Goal: Transaction & Acquisition: Purchase product/service

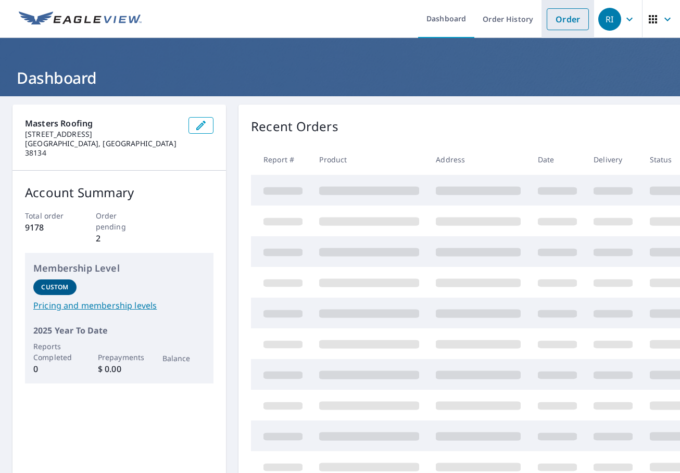
click at [570, 19] on link "Order" at bounding box center [568, 19] width 42 height 22
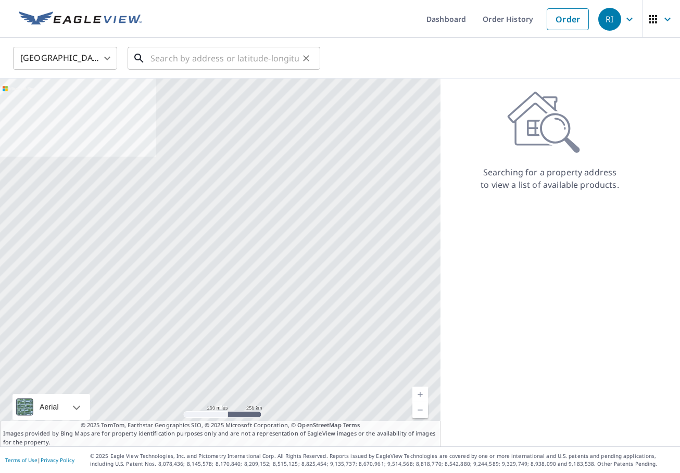
click at [159, 64] on input "text" at bounding box center [224, 58] width 148 height 29
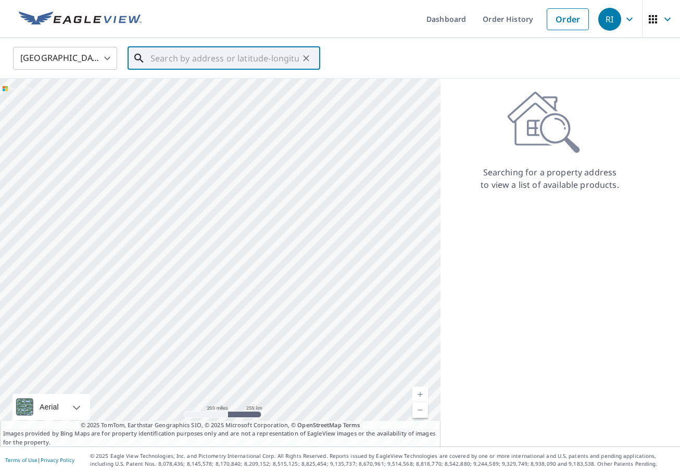
paste input "8281 Linkwood Ln"
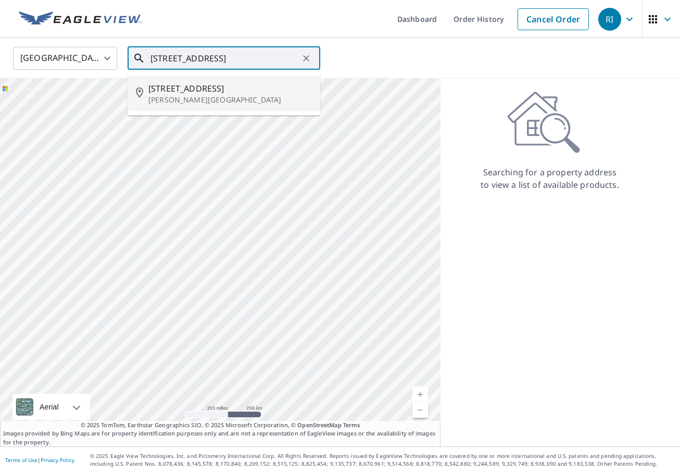
click at [217, 100] on p "Cordova, TN 38018" at bounding box center [229, 100] width 163 height 10
type input "8281 Linkwood Ln Cordova, TN 38018"
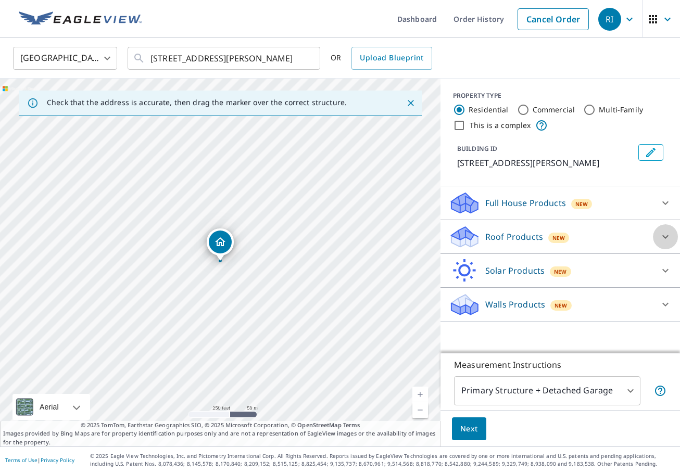
click at [663, 236] on icon at bounding box center [665, 237] width 6 height 4
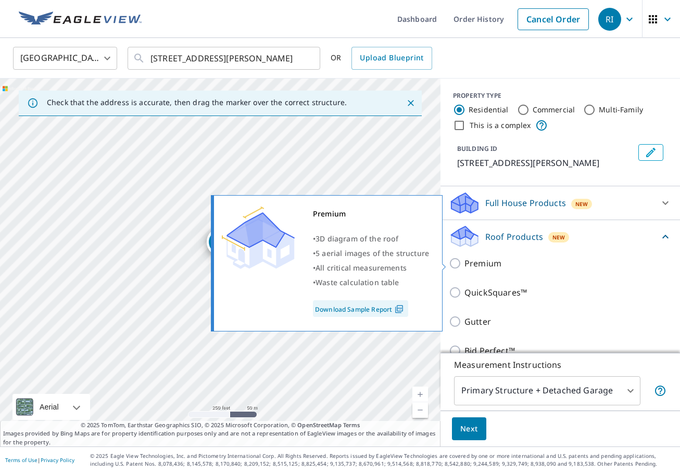
click at [456, 263] on input "Premium" at bounding box center [457, 263] width 16 height 12
checkbox input "true"
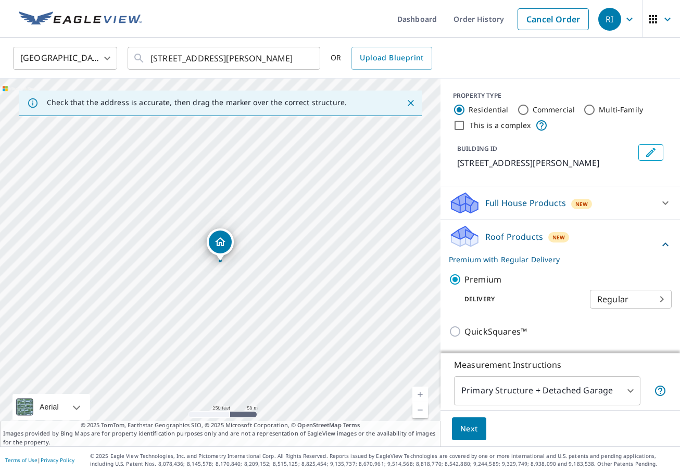
click at [471, 424] on span "Next" at bounding box center [469, 429] width 18 height 13
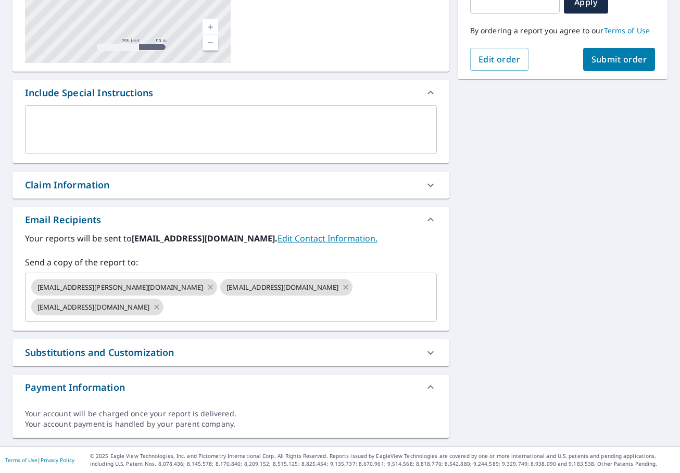
scroll to position [206, 0]
click at [430, 187] on icon at bounding box center [430, 185] width 12 height 12
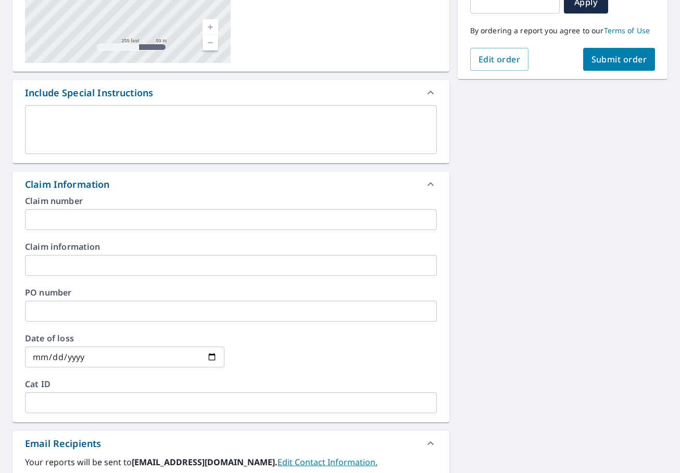
click at [67, 224] on input "text" at bounding box center [231, 219] width 412 height 21
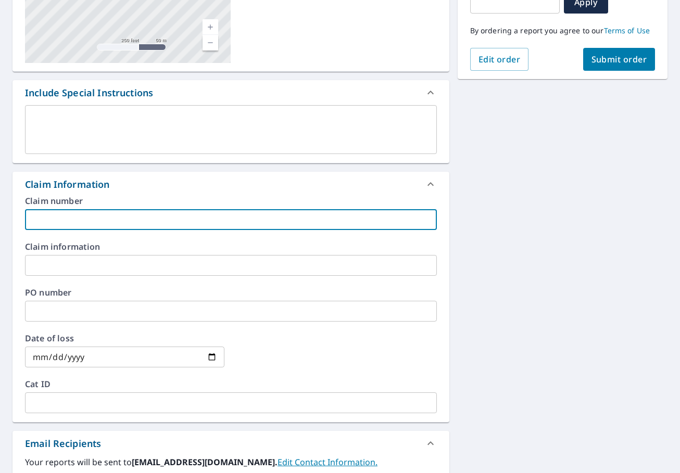
paste input "Marc & Stacy Christian"
type input "Marc & Stacy Christian - BB"
click at [429, 181] on icon at bounding box center [430, 184] width 12 height 12
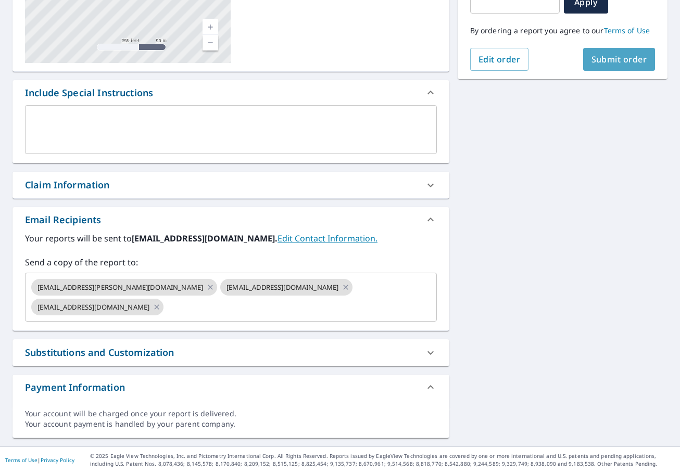
click at [597, 57] on span "Submit order" at bounding box center [619, 59] width 56 height 11
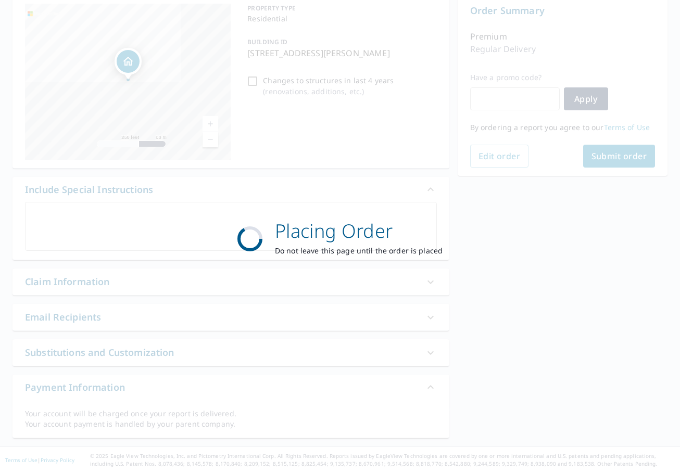
scroll to position [109, 0]
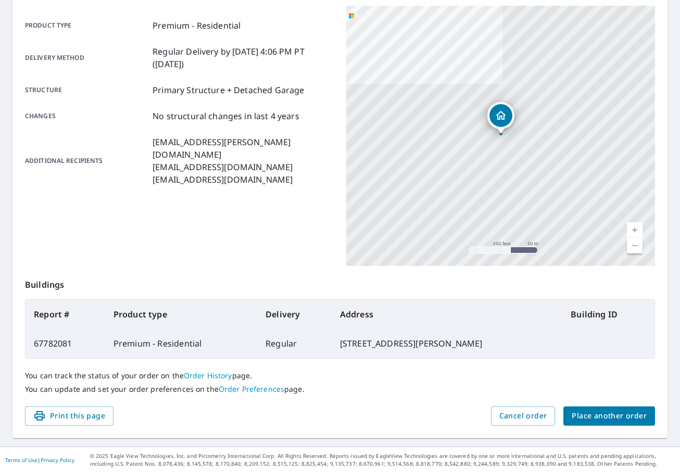
scroll to position [139, 0]
click at [621, 416] on span "Place another order" at bounding box center [609, 416] width 75 height 13
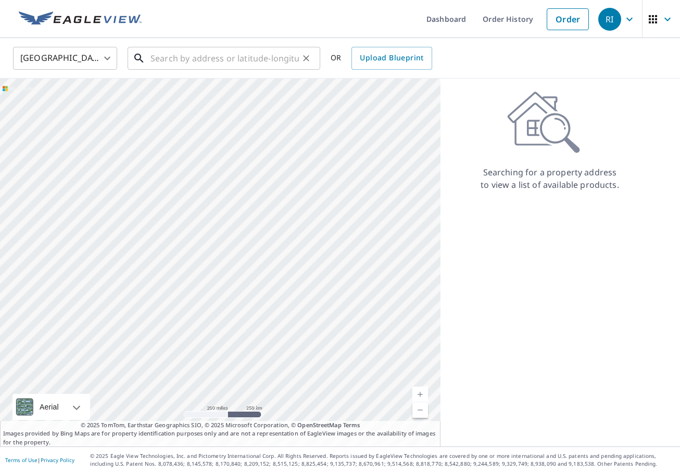
click at [198, 59] on input "text" at bounding box center [224, 58] width 148 height 29
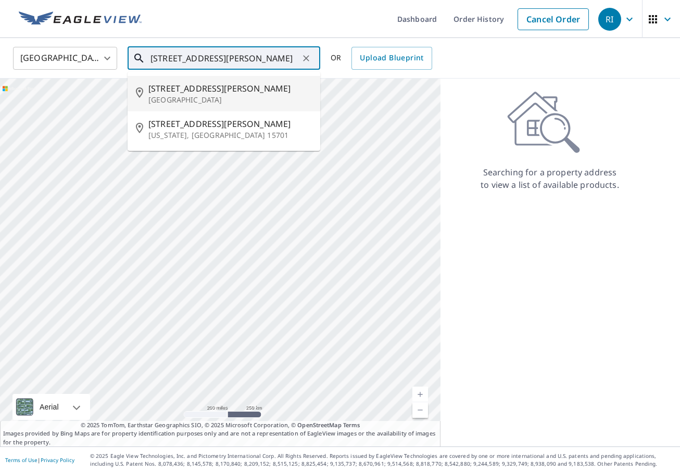
click at [185, 96] on p "Oakland, TN 38060" at bounding box center [229, 100] width 163 height 10
type input "2585 Warren Rd Oakland, TN 38060"
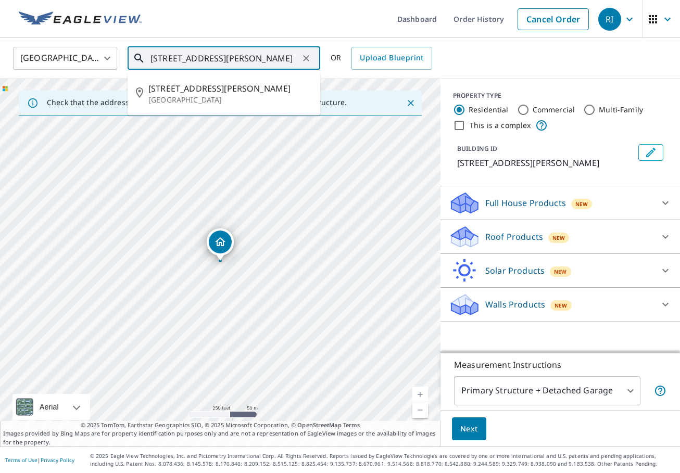
drag, startPoint x: 213, startPoint y: 58, endPoint x: 142, endPoint y: 56, distance: 71.9
click at [138, 56] on div "2585 Warren Rd Oakland, TN 38060 ​" at bounding box center [224, 58] width 193 height 23
click at [523, 109] on input "Commercial" at bounding box center [523, 110] width 12 height 12
radio input "true"
type input "4"
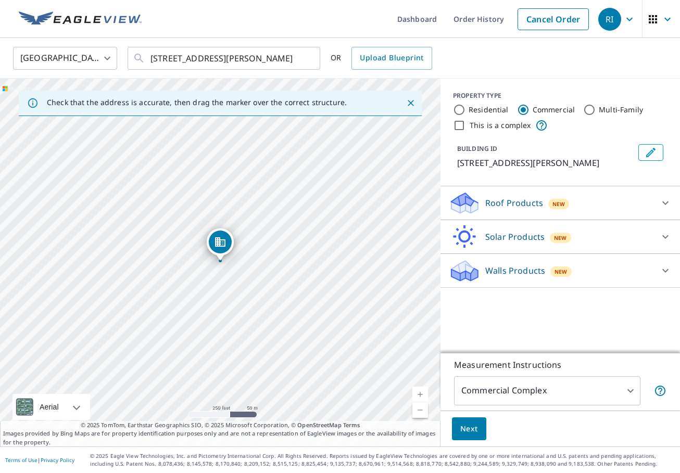
click at [665, 202] on icon at bounding box center [665, 203] width 12 height 12
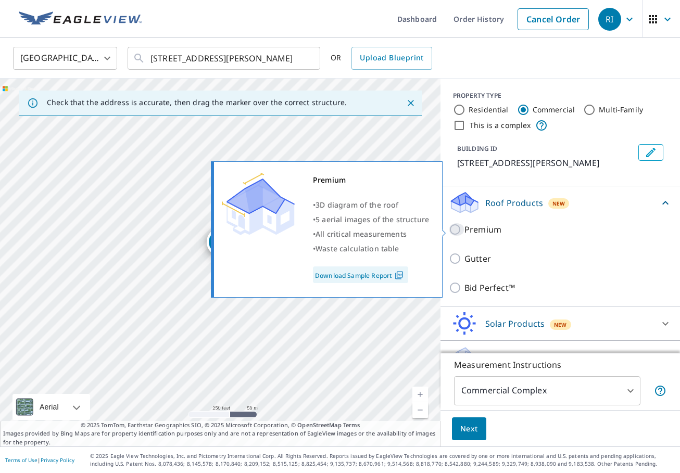
click at [453, 227] on input "Premium" at bounding box center [457, 229] width 16 height 12
checkbox input "true"
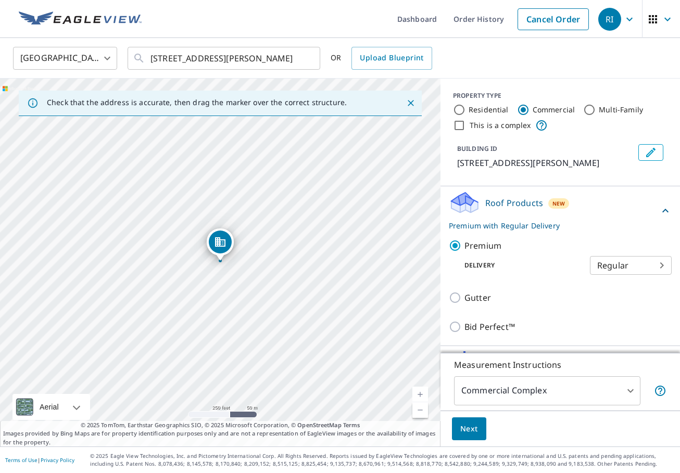
click at [629, 390] on body "RI RI Dashboard Order History Cancel Order RI United States US ​ 2585 Warren Rd…" at bounding box center [340, 236] width 680 height 473
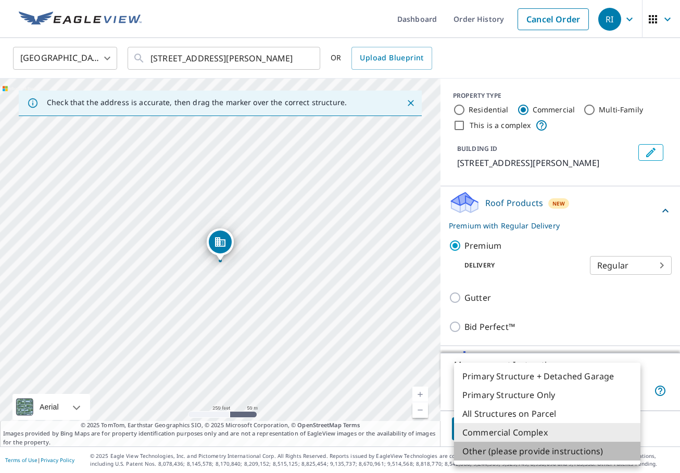
click at [588, 448] on li "Other (please provide instructions)" at bounding box center [547, 451] width 186 height 19
type input "5"
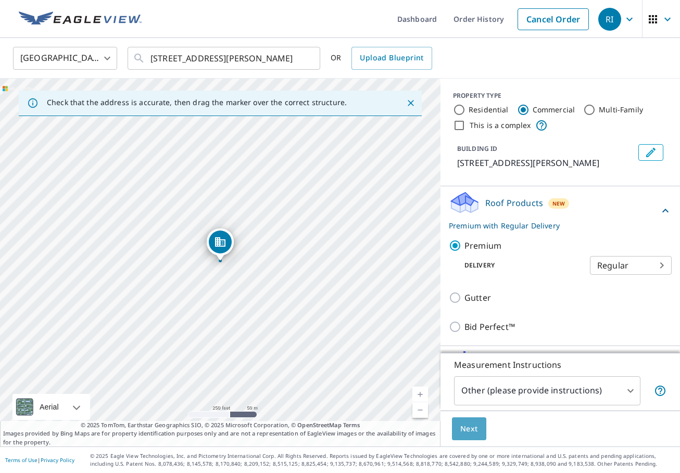
click at [472, 429] on span "Next" at bounding box center [469, 429] width 18 height 13
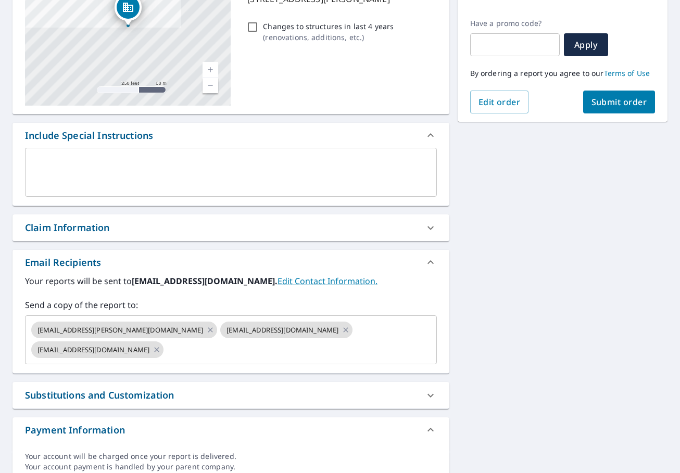
scroll to position [164, 0]
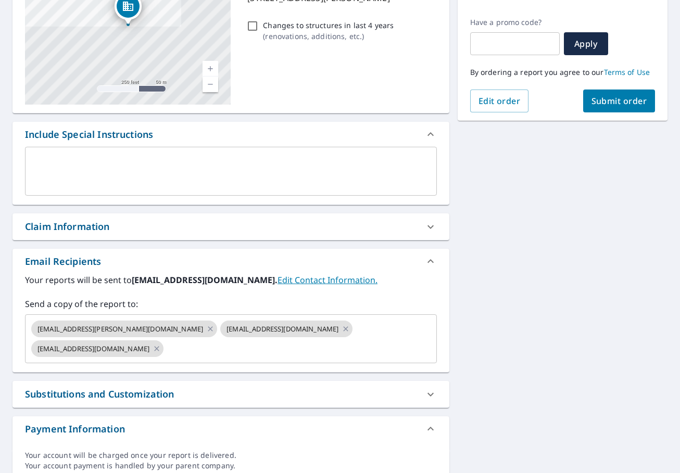
click at [428, 227] on icon at bounding box center [430, 227] width 12 height 12
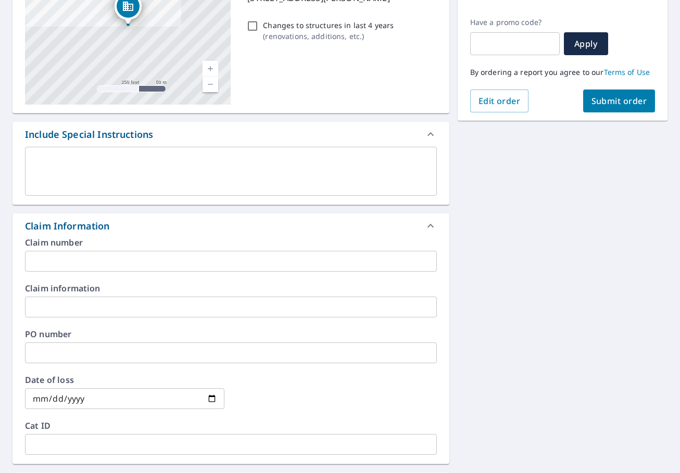
click at [64, 259] on input "text" at bounding box center [231, 261] width 412 height 21
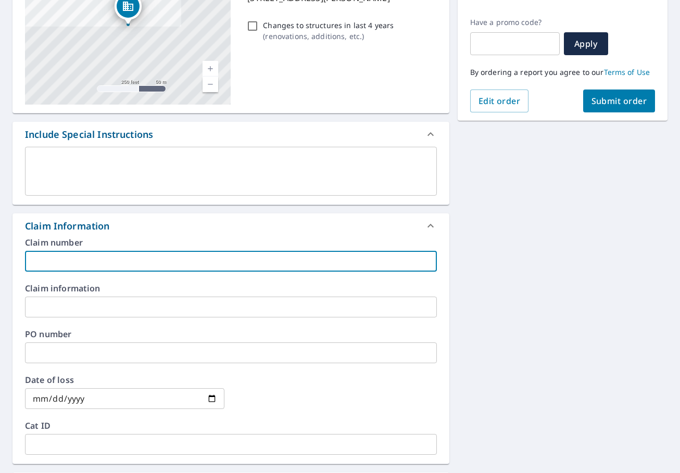
paste input "Sovereign Grace Church"
type input "Sovereign Grace Church - RF"
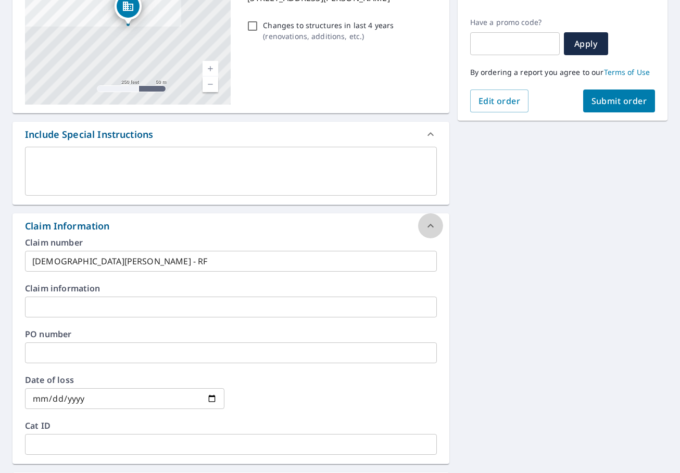
drag, startPoint x: 431, startPoint y: 223, endPoint x: 425, endPoint y: 221, distance: 6.6
click at [431, 223] on icon at bounding box center [430, 226] width 12 height 12
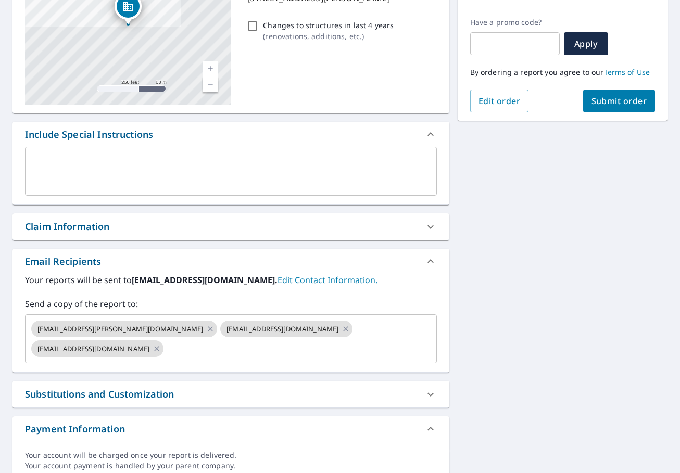
click at [145, 177] on textarea at bounding box center [230, 172] width 397 height 30
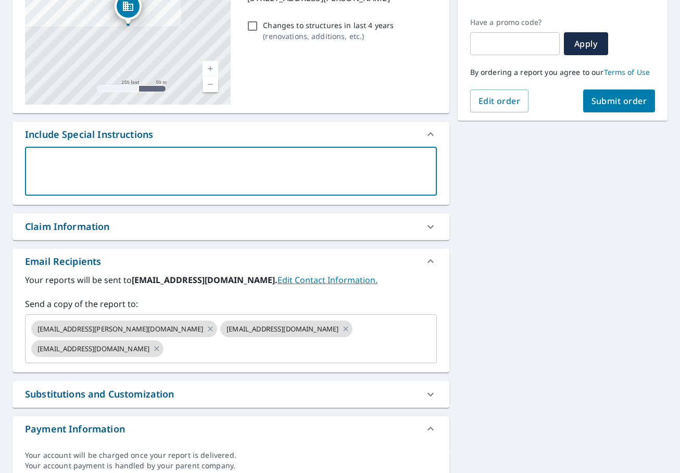
type textarea "B"
type textarea "x"
type textarea "Bo"
type textarea "x"
type textarea "Bot"
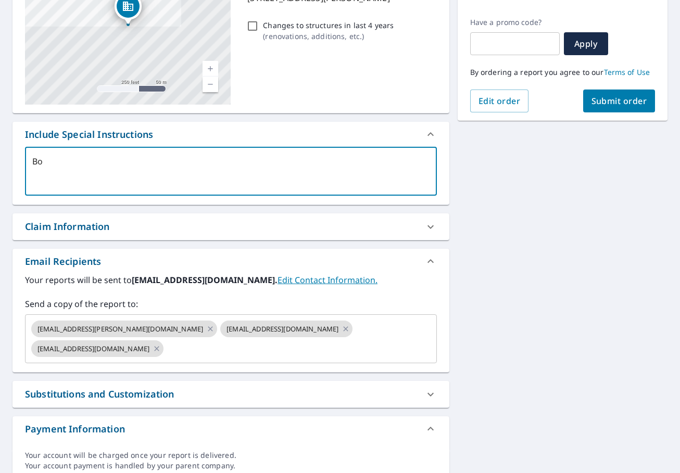
type textarea "x"
type textarea "Both"
type textarea "x"
type textarea "Both"
type textarea "x"
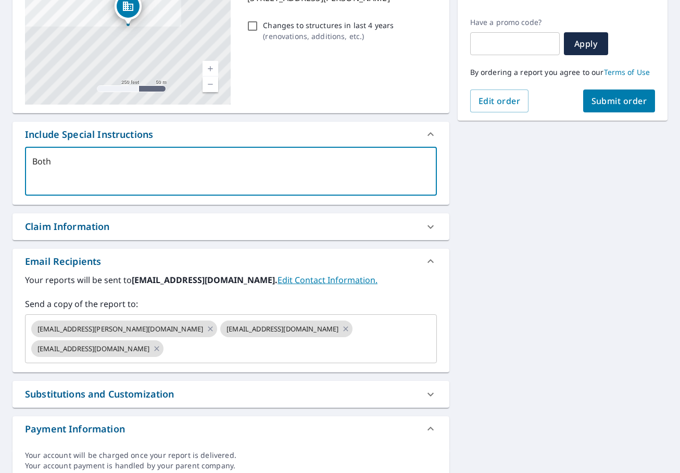
type textarea "Both b"
type textarea "x"
type textarea "Both bu"
type textarea "x"
type textarea "Both bui"
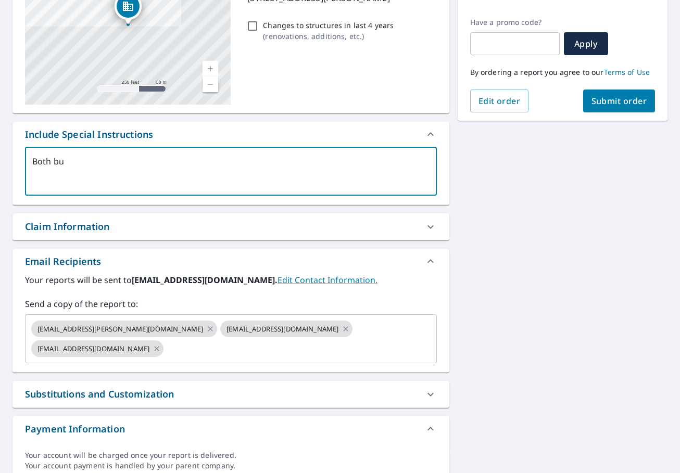
type textarea "x"
type textarea "Both buil"
type textarea "x"
type textarea "Both build"
type textarea "x"
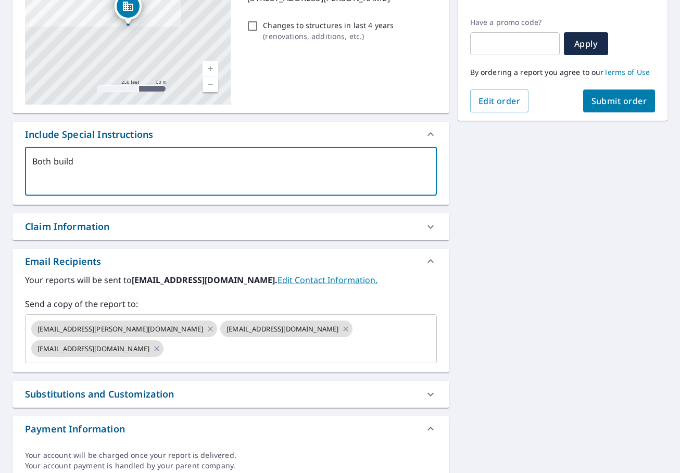
type textarea "Both buildi"
type textarea "x"
type textarea "Both buildin"
type textarea "x"
type textarea "Both building"
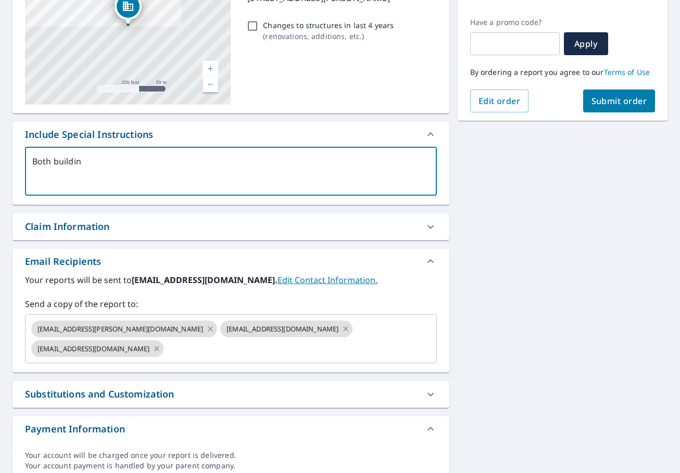
type textarea "x"
type textarea "Both buildin"
type textarea "x"
type textarea "Both buildi"
type textarea "x"
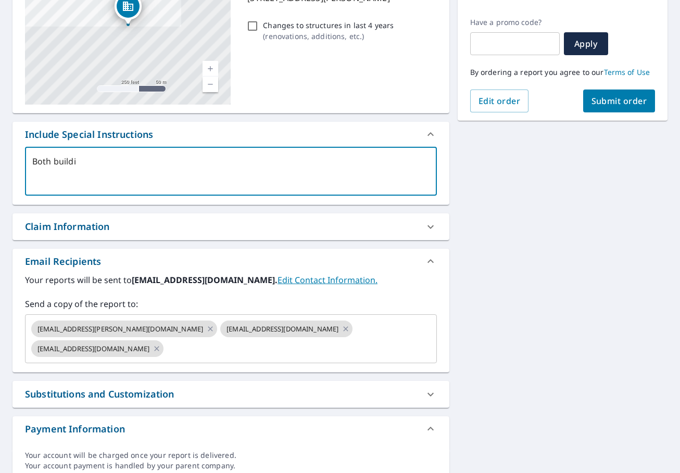
type textarea "Both build"
type textarea "x"
type textarea "Both buil"
type textarea "x"
type textarea "Both bui"
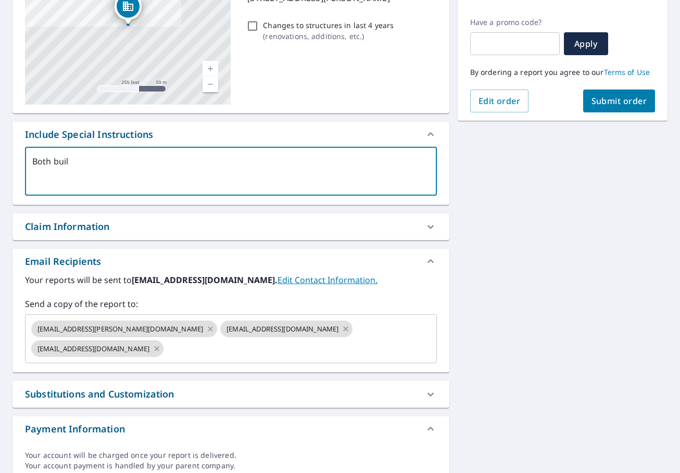
type textarea "x"
type textarea "Both bu"
type textarea "x"
type textarea "Both b"
type textarea "x"
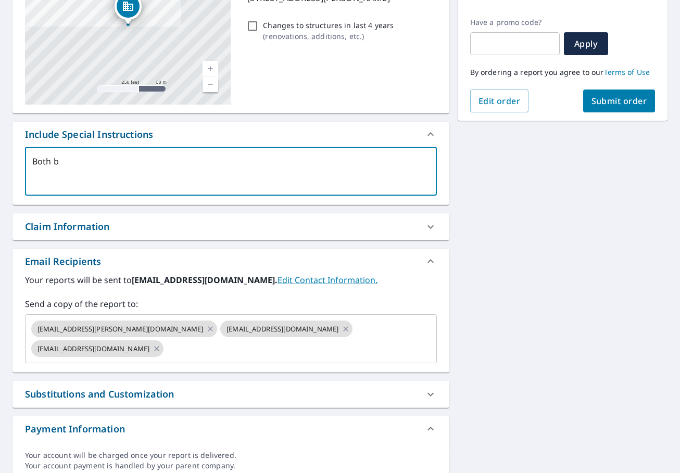
type textarea "Both"
type textarea "x"
type textarea "Both"
type textarea "x"
type textarea "Bot"
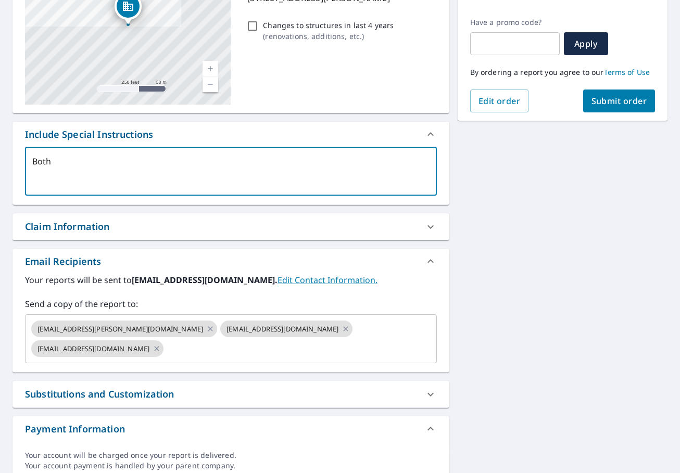
type textarea "x"
type textarea "Bo"
type textarea "x"
type textarea "B"
type textarea "x"
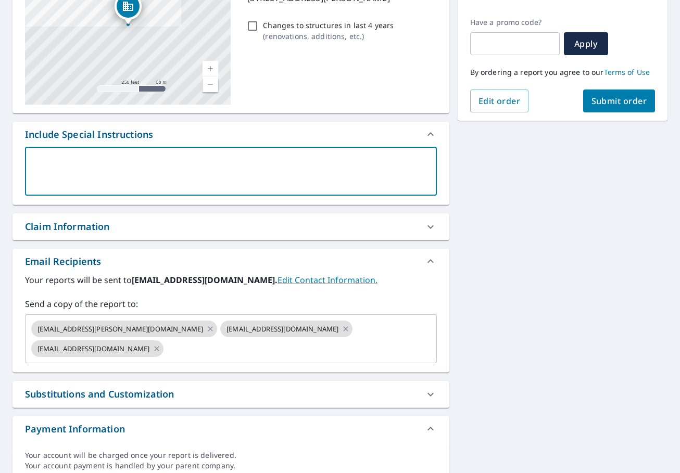
type textarea "C"
type textarea "x"
type textarea "Ch"
type textarea "x"
type textarea "Chu"
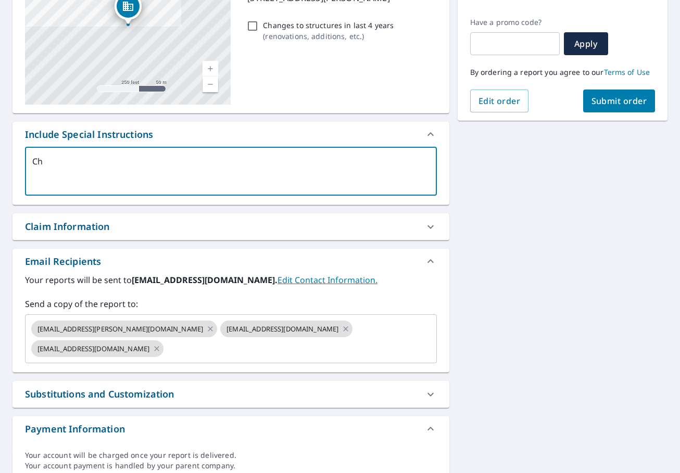
type textarea "x"
type textarea "Chur"
type textarea "x"
type textarea "Churc"
type textarea "x"
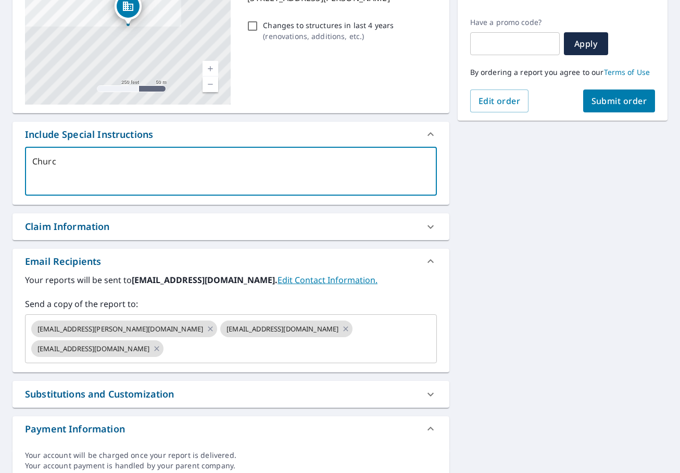
type textarea "Church"
type textarea "x"
type textarea "Church"
type textarea "x"
type textarea "Church &"
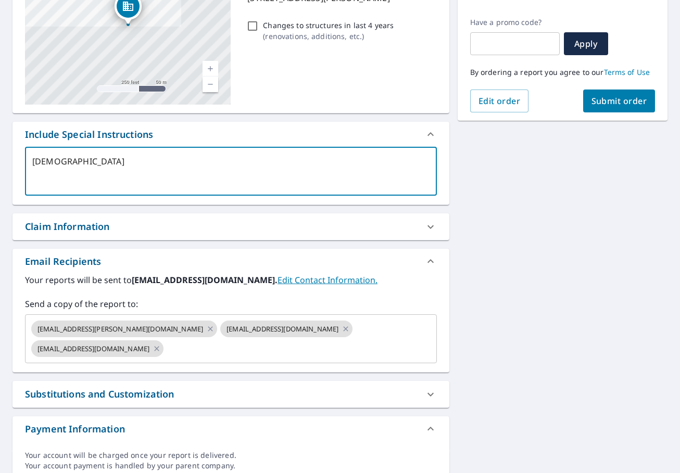
type textarea "x"
type textarea "Church &"
type textarea "x"
type textarea "Church & S"
type textarea "x"
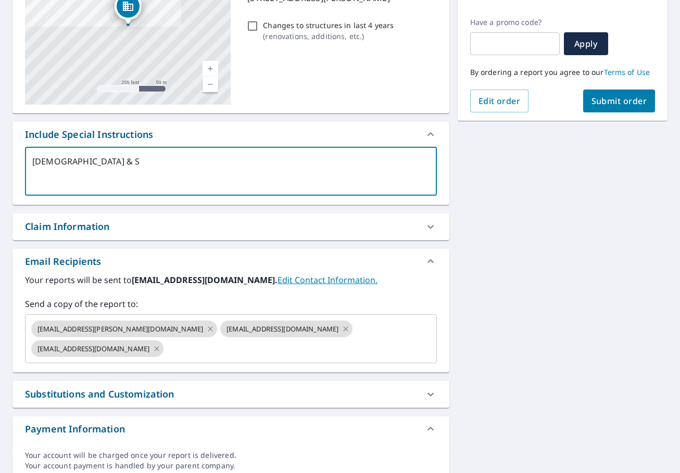
type textarea "Church & Sh"
type textarea "x"
type textarea "Church & She"
type textarea "x"
type textarea "Church & Shed"
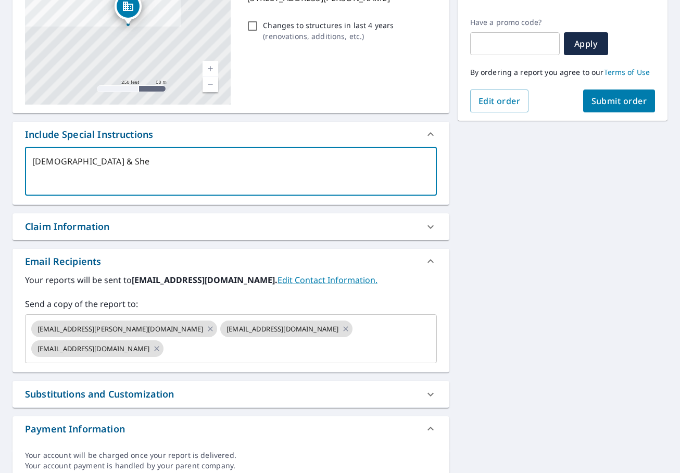
type textarea "x"
type textarea "Church & Shed"
type textarea "x"
type textarea "Church & Shed P"
type textarea "x"
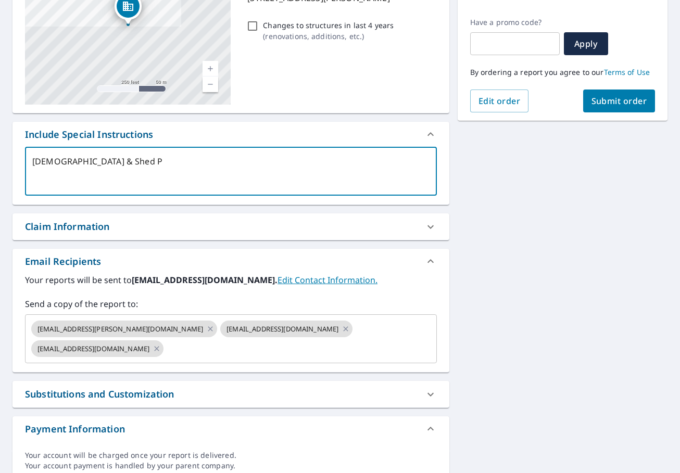
type textarea "Church & Shed Pl"
type textarea "x"
type textarea "Church & Shed Ple"
type textarea "x"
type textarea "Church & Shed Plea"
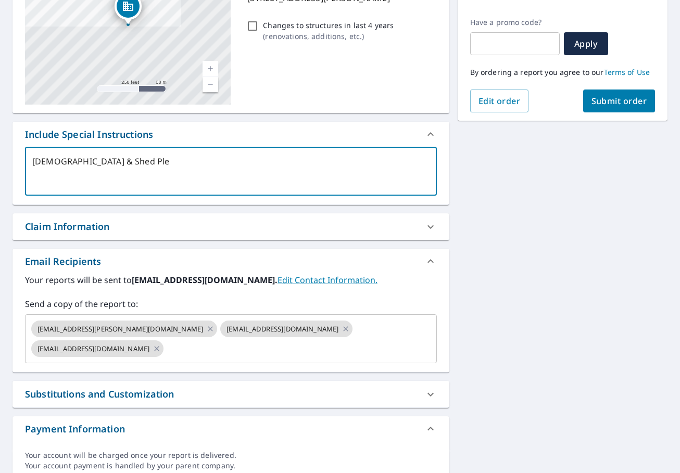
type textarea "x"
type textarea "Church & Shed Pleas"
type textarea "x"
type textarea "Church & Shed Please"
type textarea "x"
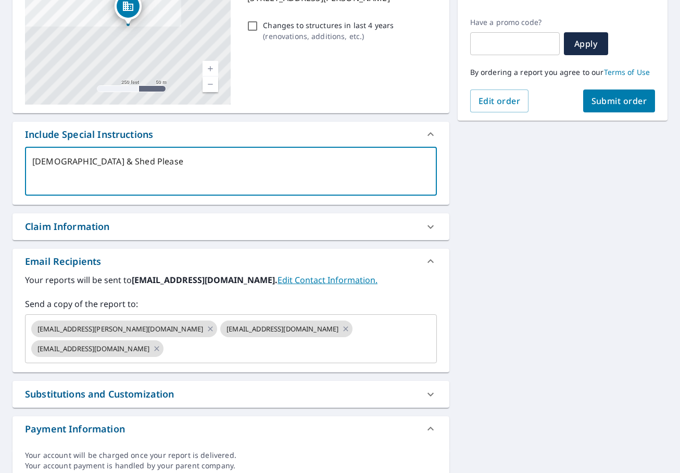
type textarea "Church & Shed Please"
click at [429, 132] on icon at bounding box center [430, 134] width 12 height 12
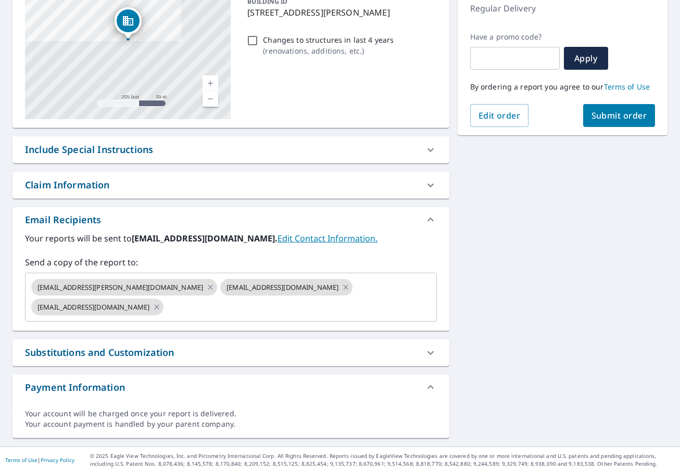
scroll to position [150, 0]
click at [608, 116] on span "Submit order" at bounding box center [619, 115] width 56 height 11
type textarea "x"
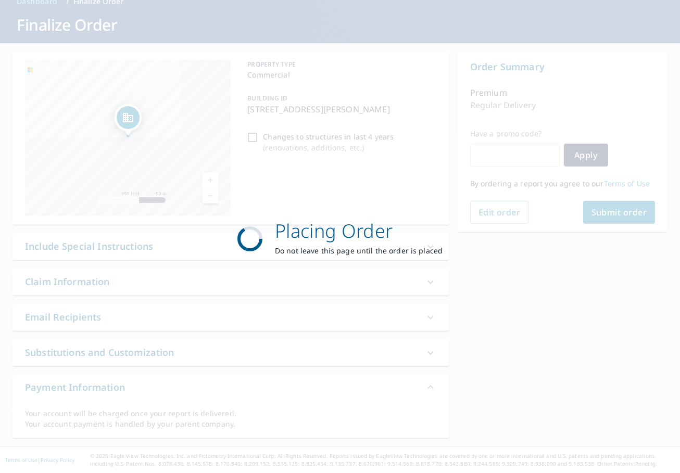
scroll to position [53, 0]
